Goal: Find specific page/section: Find specific page/section

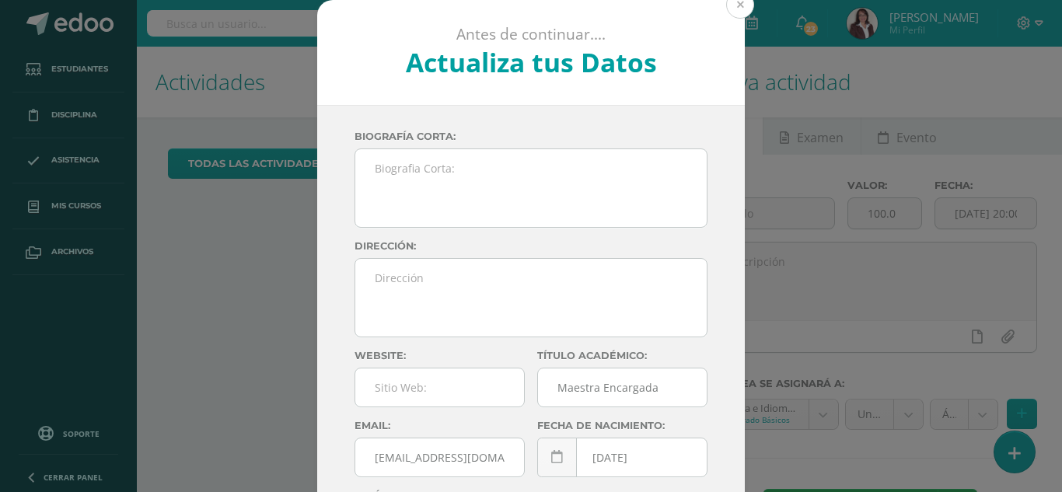
click at [735, 2] on button at bounding box center [740, 5] width 28 height 28
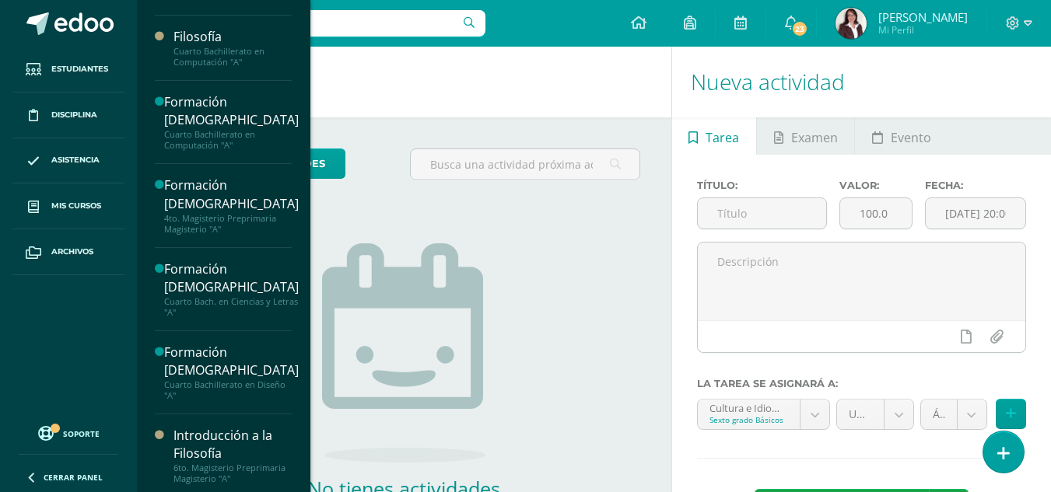
scroll to position [729, 0]
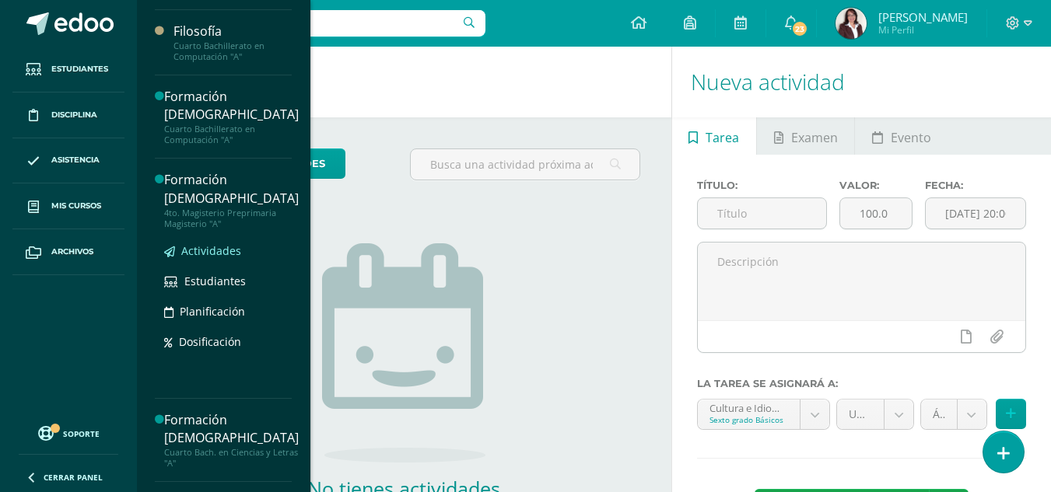
click at [211, 250] on span "Actividades" at bounding box center [211, 250] width 60 height 15
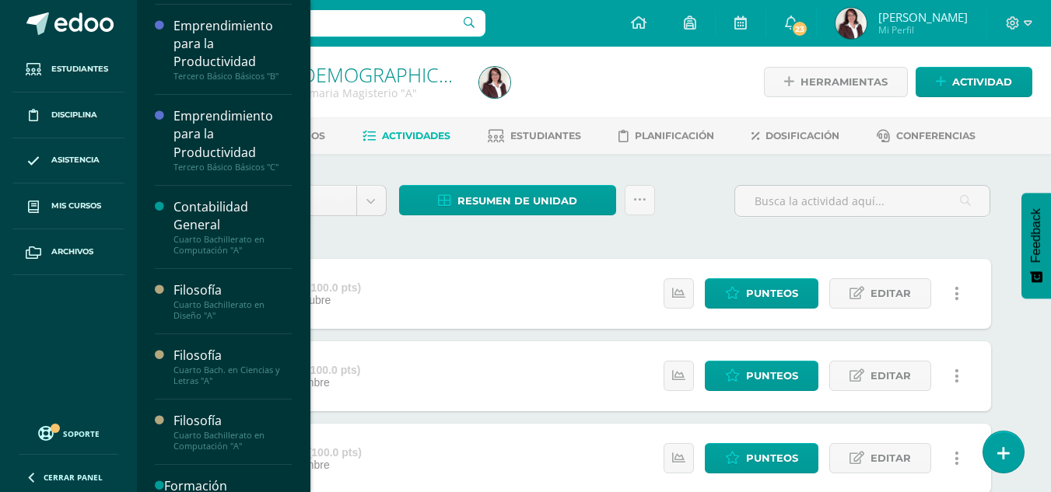
scroll to position [334, 0]
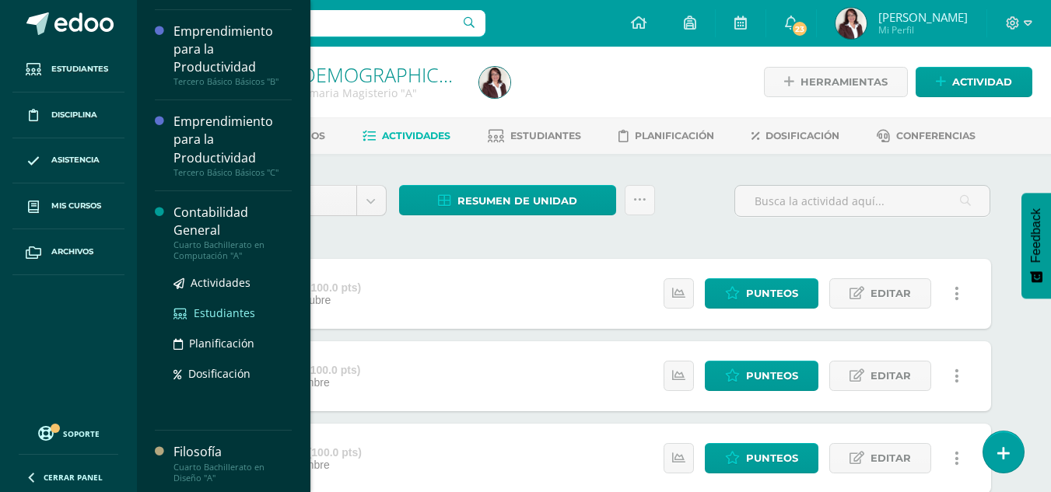
click at [227, 308] on span "Estudiantes" at bounding box center [224, 313] width 61 height 15
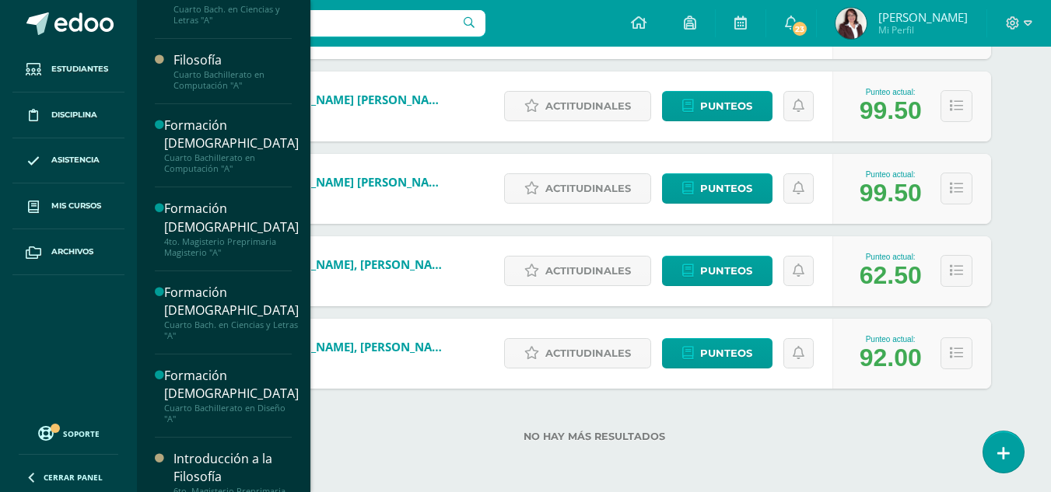
scroll to position [729, 0]
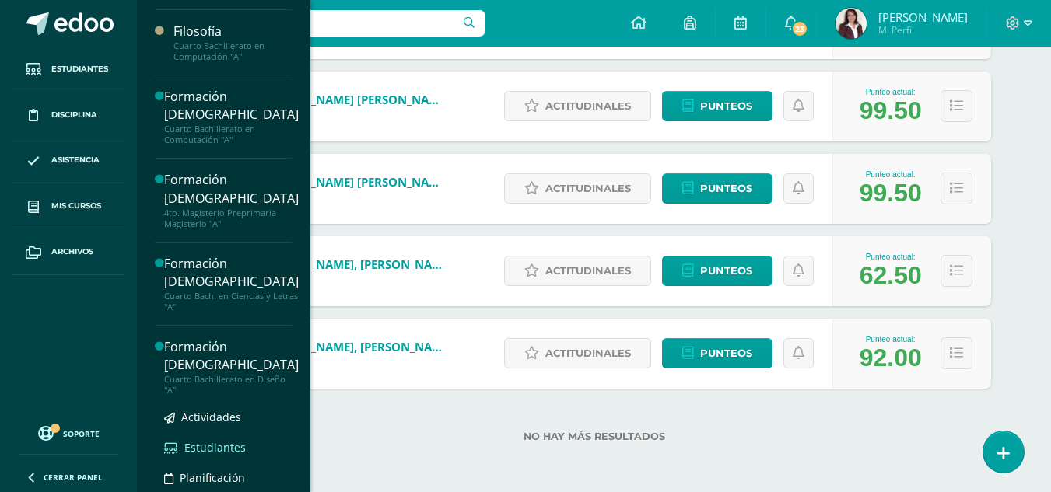
click at [236, 446] on span "Estudiantes" at bounding box center [214, 447] width 61 height 15
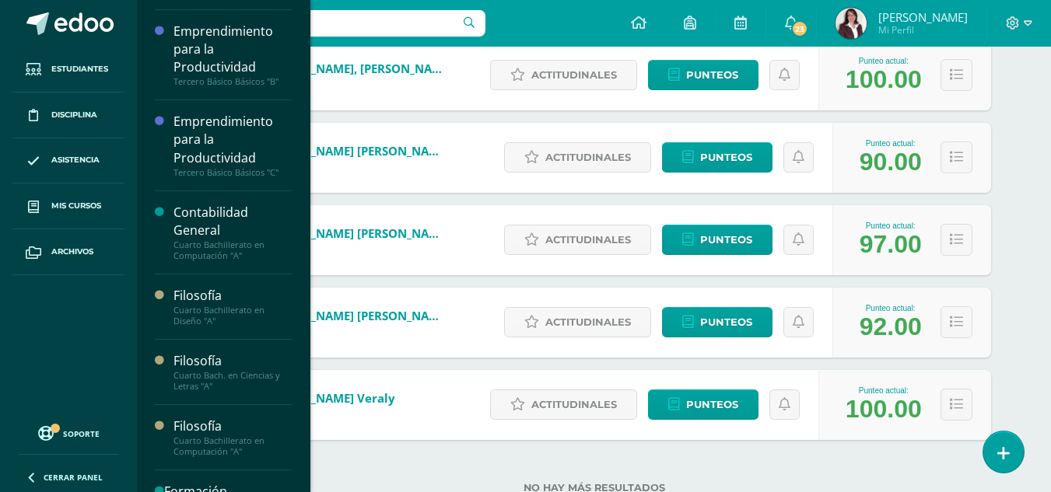
scroll to position [339, 0]
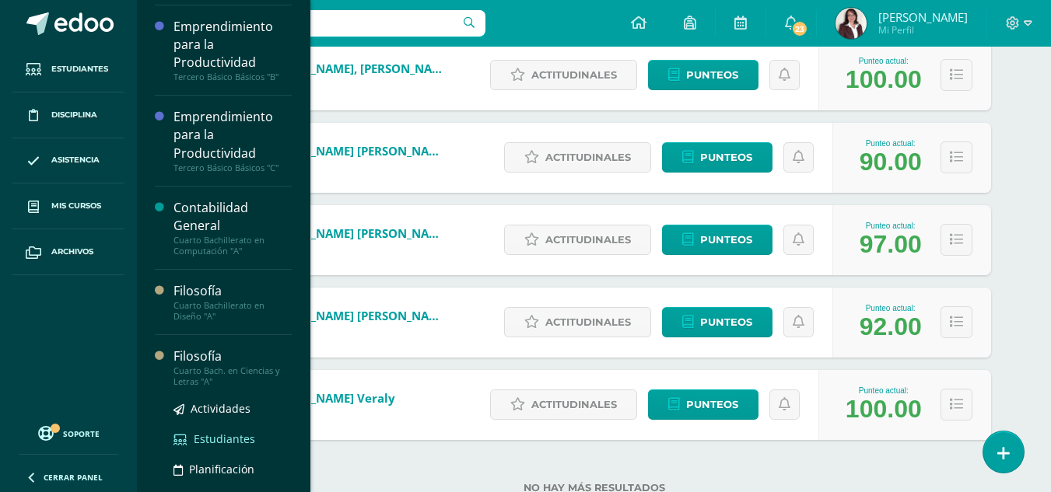
click at [231, 434] on span "Estudiantes" at bounding box center [224, 439] width 61 height 15
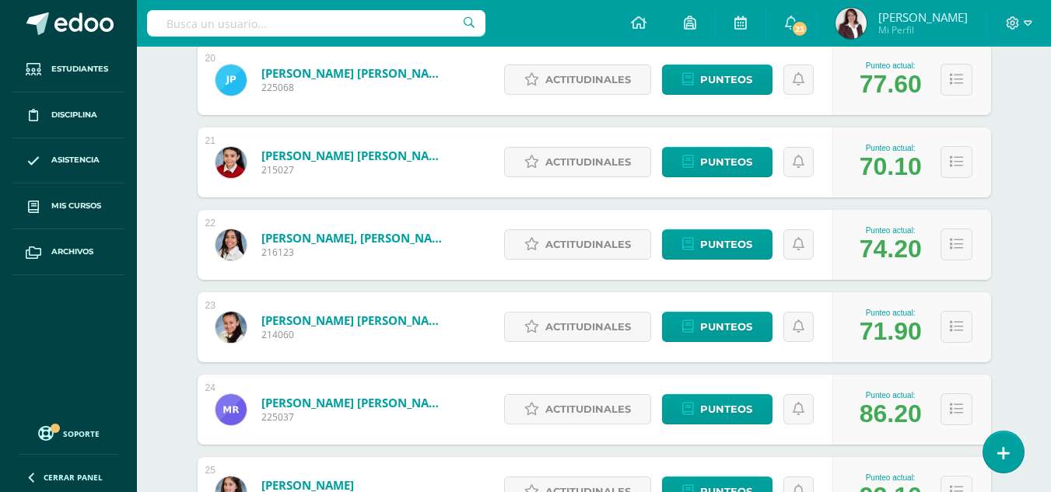
scroll to position [1864, 0]
